Goal: Task Accomplishment & Management: Complete application form

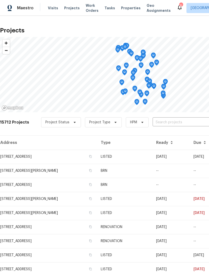
click at [172, 121] on input "text" at bounding box center [181, 122] width 57 height 8
type input "7900 wood"
click at [163, 135] on li "[STREET_ADDRESS]" at bounding box center [171, 133] width 73 height 8
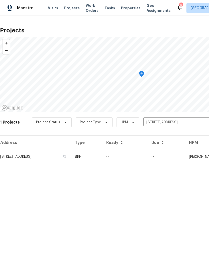
click at [12, 158] on td "[STREET_ADDRESS]" at bounding box center [35, 156] width 71 height 14
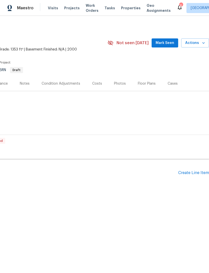
click at [194, 172] on div "Create Line Item" at bounding box center [193, 172] width 31 height 5
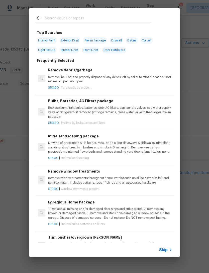
click at [88, 18] on input "text" at bounding box center [98, 19] width 106 height 8
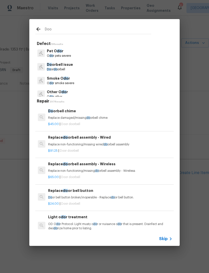
type input "Door"
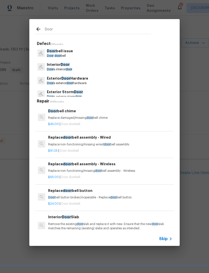
click at [69, 66] on p "Interior Door" at bounding box center [59, 64] width 25 height 5
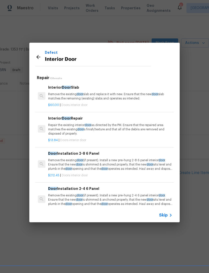
click at [118, 94] on p "Remove the existing door slab and replace it with new. Ensure that the new door…" at bounding box center [110, 96] width 124 height 9
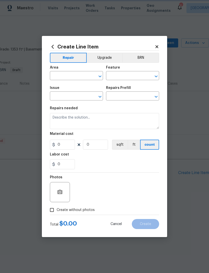
type input "Interior Door"
type textarea "Remove the existing door slab and replace it with new. Ensure that the new door…"
type input "1"
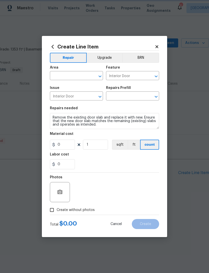
type input "Interior Door Slab $60.00"
type input "60"
click at [73, 76] on input "text" at bounding box center [69, 76] width 39 height 8
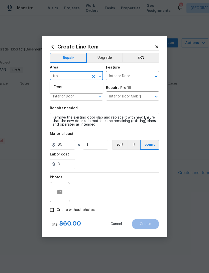
click at [64, 87] on li "Front" at bounding box center [76, 87] width 53 height 8
type input "Front"
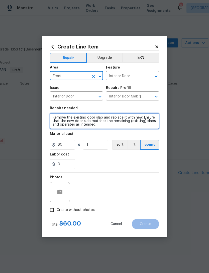
click at [89, 129] on textarea "Remove the existing door slab and replace it with new. Ensure that the new door…" at bounding box center [104, 121] width 109 height 16
click at [104, 128] on textarea "Remove the existing door slab and replace it with new. Ensure that the new door…" at bounding box center [104, 121] width 109 height 16
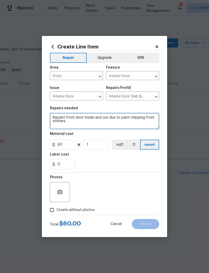
type textarea "Repaint front door inside and out due to paint chipping from stickers."
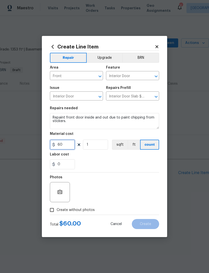
click at [66, 147] on input "60" at bounding box center [62, 144] width 25 height 10
type input "175"
click at [74, 165] on input "0" at bounding box center [62, 164] width 25 height 10
click at [143, 170] on section "Repairs needed Repaint front door inside and out due to paint chipping from sti…" at bounding box center [104, 137] width 109 height 69
click at [58, 191] on icon "button" at bounding box center [59, 191] width 5 height 5
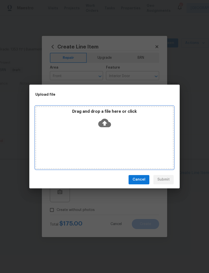
click at [101, 127] on icon at bounding box center [104, 122] width 13 height 9
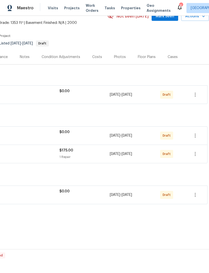
scroll to position [26, 74]
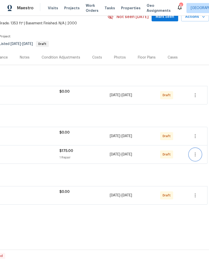
click at [196, 156] on icon "button" at bounding box center [195, 154] width 6 height 6
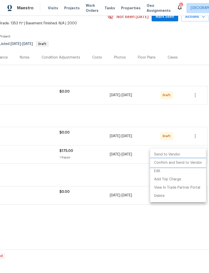
click at [183, 164] on li "Confirm and Send to Vendor" at bounding box center [178, 163] width 56 height 8
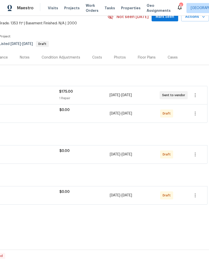
click at [144, 249] on div "LISTED 5/16/25 - 5/22/25 Cancelled" at bounding box center [67, 244] width 283 height 12
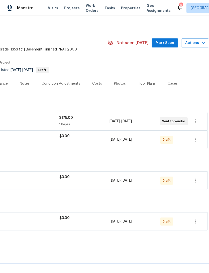
scroll to position [0, 74]
click at [195, 219] on icon "button" at bounding box center [195, 221] width 1 height 4
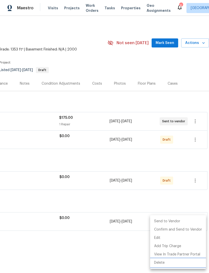
click at [166, 261] on li "Delete" at bounding box center [178, 262] width 56 height 8
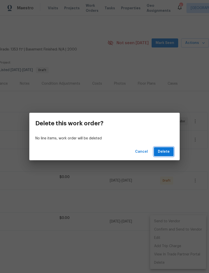
click at [165, 155] on button "Delete" at bounding box center [164, 151] width 20 height 9
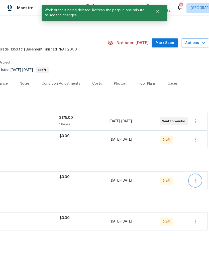
click at [195, 181] on icon "button" at bounding box center [195, 180] width 1 height 4
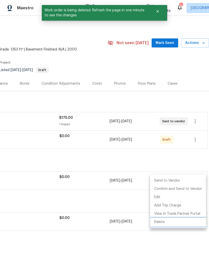
click at [171, 221] on li "Delete" at bounding box center [178, 222] width 56 height 8
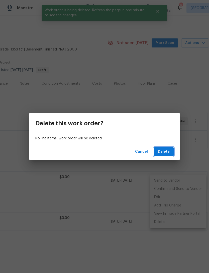
click at [166, 155] on button "Delete" at bounding box center [164, 151] width 20 height 9
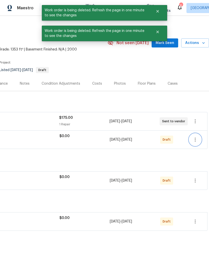
click at [197, 141] on icon "button" at bounding box center [195, 139] width 6 height 6
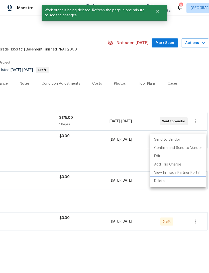
click at [171, 182] on li "Delete" at bounding box center [178, 181] width 56 height 8
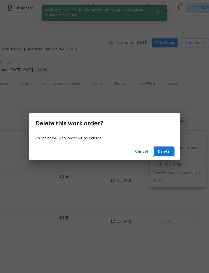
click at [168, 153] on span "Delete" at bounding box center [164, 151] width 12 height 6
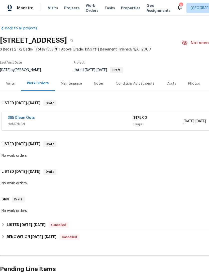
click at [27, 119] on link "365 Clean Outs" at bounding box center [21, 118] width 27 height 4
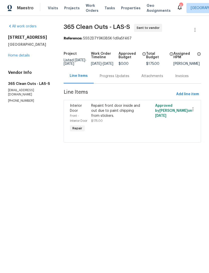
click at [55, 9] on span "Visits" at bounding box center [53, 8] width 10 height 5
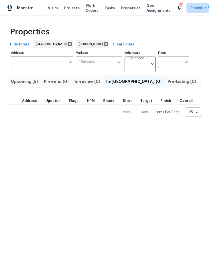
click at [29, 83] on span "Upcoming (5)" at bounding box center [24, 81] width 27 height 7
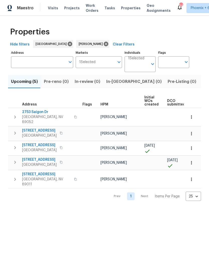
click at [117, 84] on span "In-reno (0)" at bounding box center [133, 81] width 55 height 7
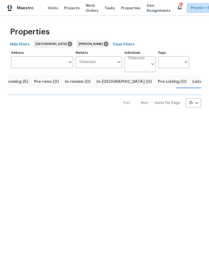
scroll to position [0, 10]
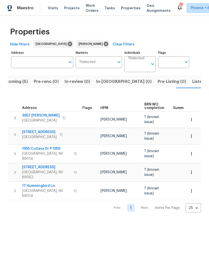
click at [107, 82] on span "In-reno (0)" at bounding box center [123, 81] width 55 height 7
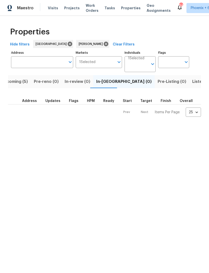
click at [24, 82] on span "Upcoming (5)" at bounding box center [14, 81] width 27 height 7
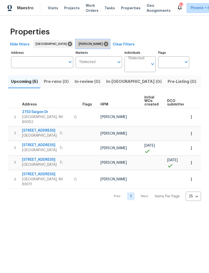
click at [104, 43] on icon at bounding box center [106, 44] width 5 height 5
